Goal: Task Accomplishment & Management: Use online tool/utility

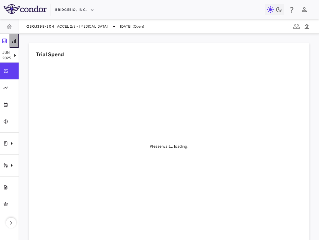
click at [14, 40] on icon "button" at bounding box center [14, 41] width 6 height 6
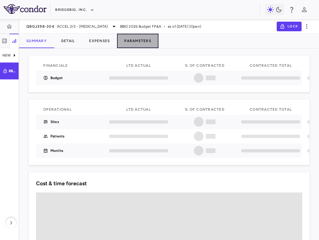
click at [144, 42] on button "Parameters" at bounding box center [137, 41] width 41 height 14
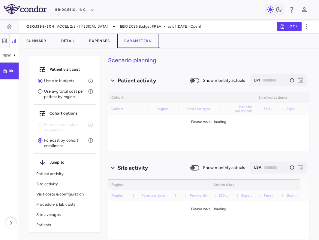
type input "********"
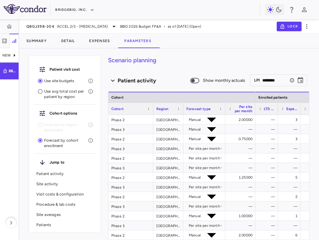
click at [197, 44] on div "Summary Detail Expenses Parameters" at bounding box center [169, 41] width 300 height 14
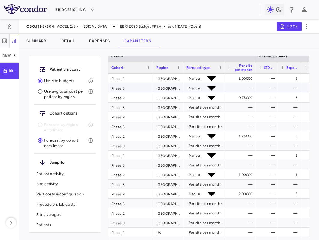
scroll to position [46, 0]
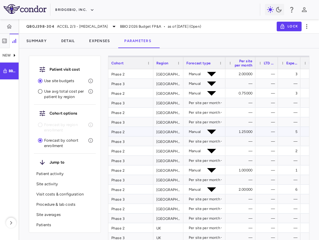
click at [149, 129] on div "Phase 2" at bounding box center [130, 131] width 45 height 9
click at [166, 132] on div "[GEOGRAPHIC_DATA]" at bounding box center [169, 131] width 30 height 9
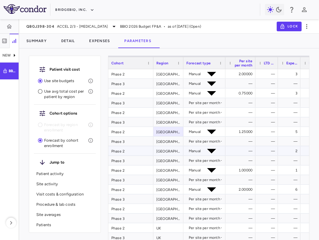
click at [171, 154] on div "[GEOGRAPHIC_DATA]" at bounding box center [169, 150] width 30 height 9
click at [281, 152] on div "2" at bounding box center [289, 150] width 23 height 9
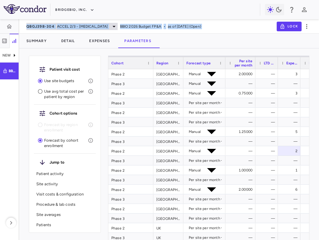
drag, startPoint x: 245, startPoint y: 25, endPoint x: 28, endPoint y: 25, distance: 217.3
click at [28, 25] on div "QBGJ398-304 ACCEL 2/3 - [MEDICAL_DATA] BBIO 2026 Budget FP&A • as of [DATE] (Op…" at bounding box center [169, 26] width 300 height 14
copy div "QBGJ398-304 ACCEL 2/3 - [MEDICAL_DATA] BBIO 2026 Budget FP&A • as of [DATE] (Op…"
click at [244, 154] on div "—" at bounding box center [242, 151] width 22 height 10
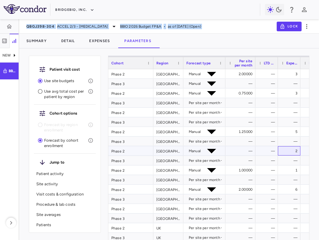
click at [293, 153] on div "2" at bounding box center [291, 151] width 14 height 10
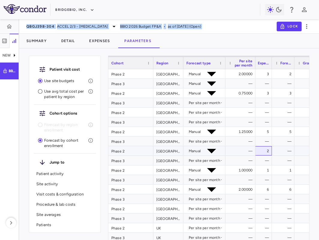
scroll to position [0, 0]
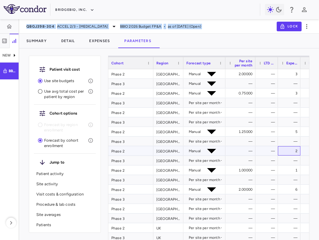
click at [293, 153] on div "2" at bounding box center [291, 151] width 14 height 10
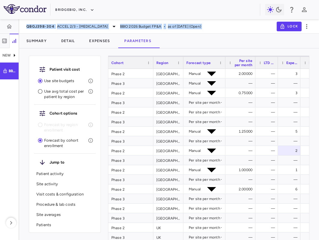
click at [252, 41] on div "Summary Detail Expenses Parameters" at bounding box center [169, 41] width 300 height 14
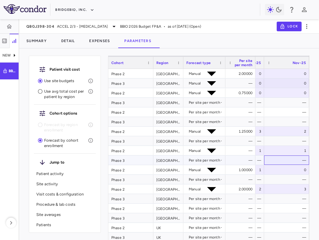
click at [286, 159] on div "—" at bounding box center [288, 160] width 37 height 10
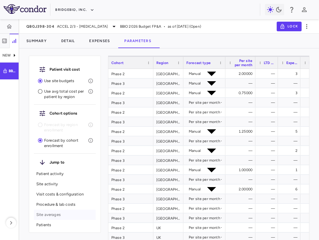
click at [47, 217] on p "Site averages" at bounding box center [64, 214] width 57 height 5
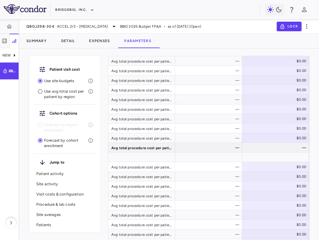
click at [45, 225] on p "Patients" at bounding box center [64, 224] width 57 height 5
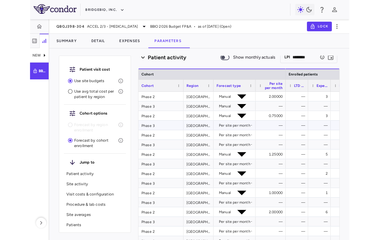
scroll to position [24, 0]
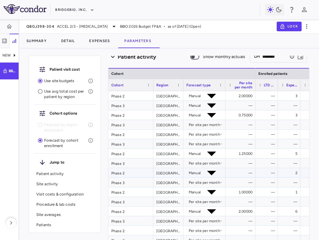
click at [127, 174] on div "Phase 2" at bounding box center [130, 172] width 45 height 9
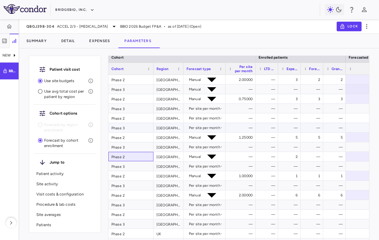
scroll to position [41, 0]
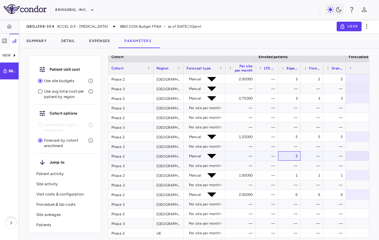
click at [290, 157] on div "2" at bounding box center [291, 156] width 14 height 10
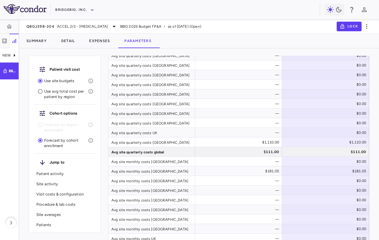
scroll to position [17, 0]
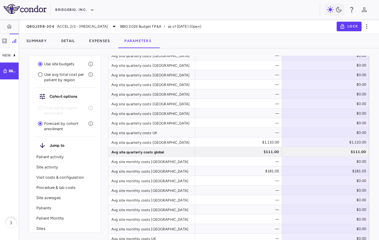
click at [49, 209] on p "Patients" at bounding box center [64, 207] width 57 height 5
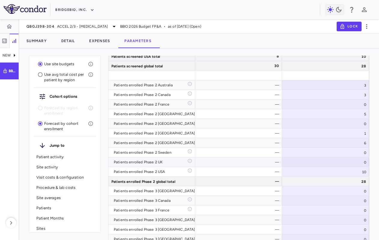
scroll to position [2037, 0]
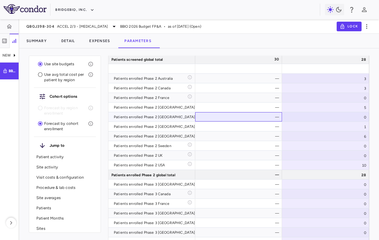
click at [244, 117] on div "—" at bounding box center [240, 117] width 78 height 10
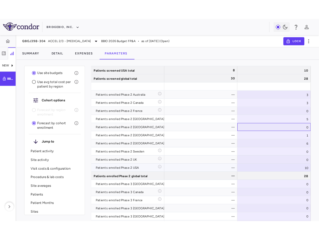
scroll to position [2024, 0]
